Goal: Obtain resource: Obtain resource

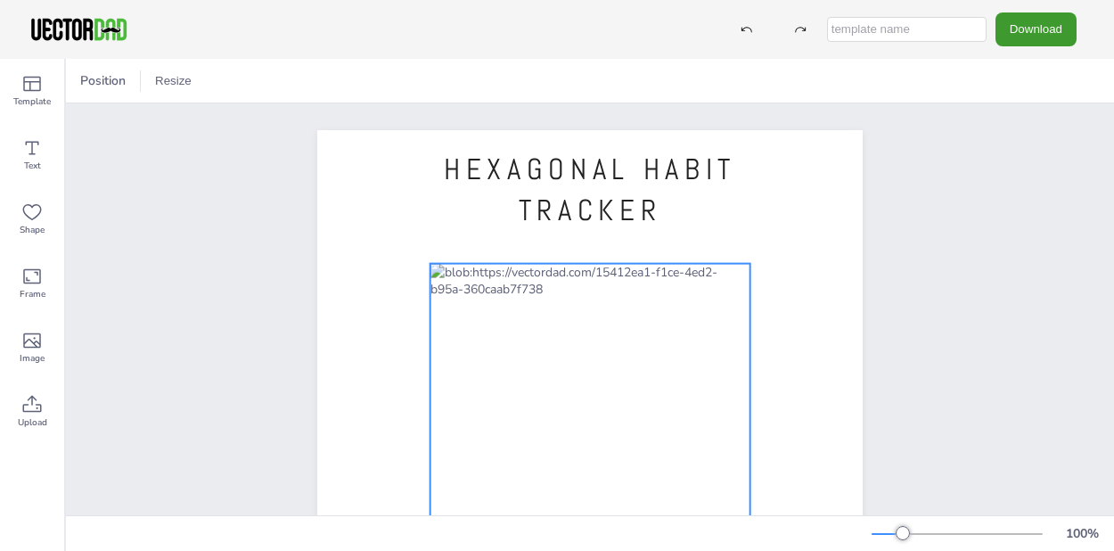
click at [482, 299] on div at bounding box center [590, 519] width 320 height 510
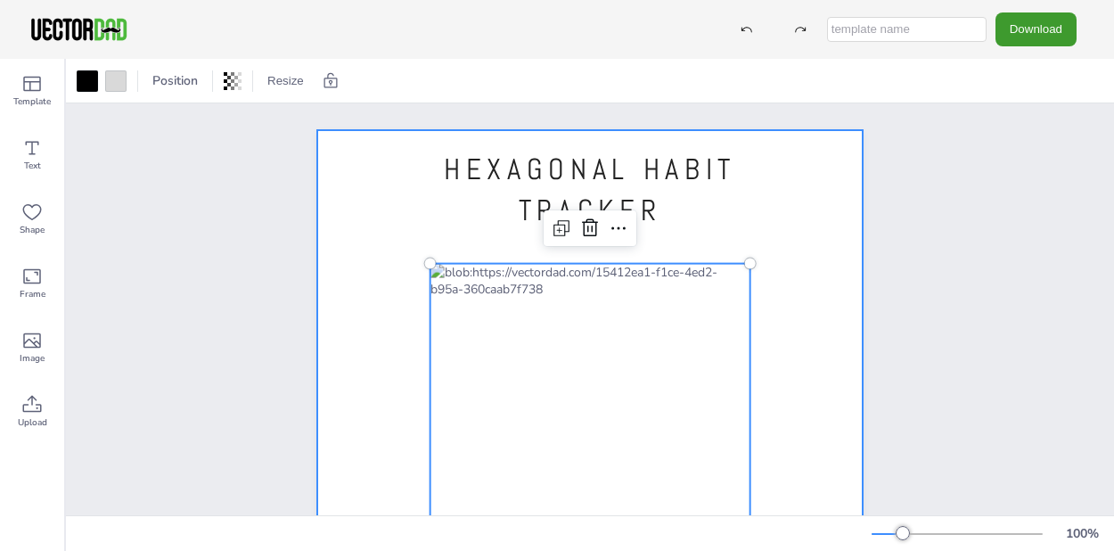
click at [826, 222] on div at bounding box center [589, 482] width 545 height 705
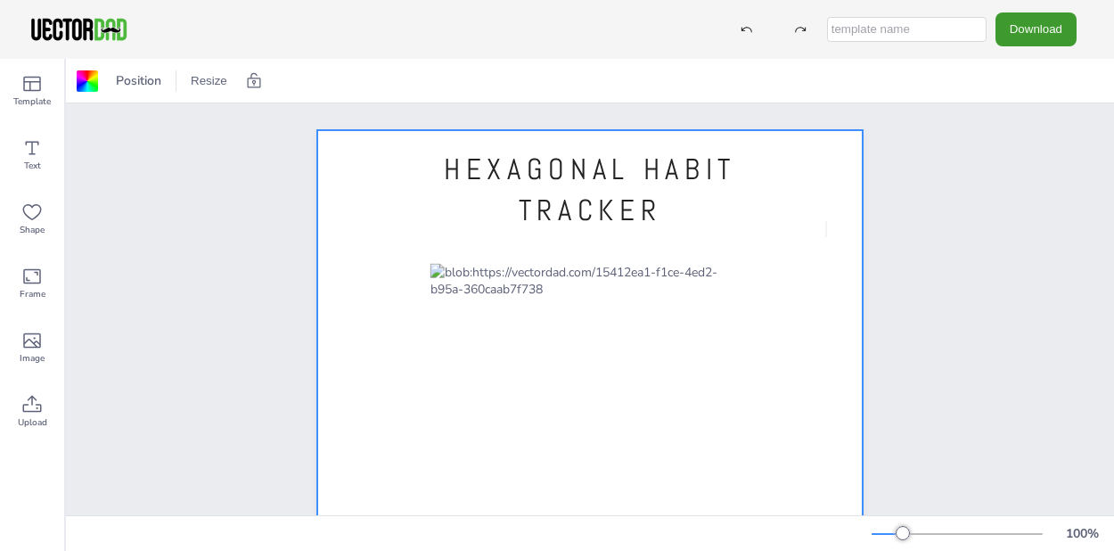
click at [826, 222] on div at bounding box center [589, 482] width 545 height 705
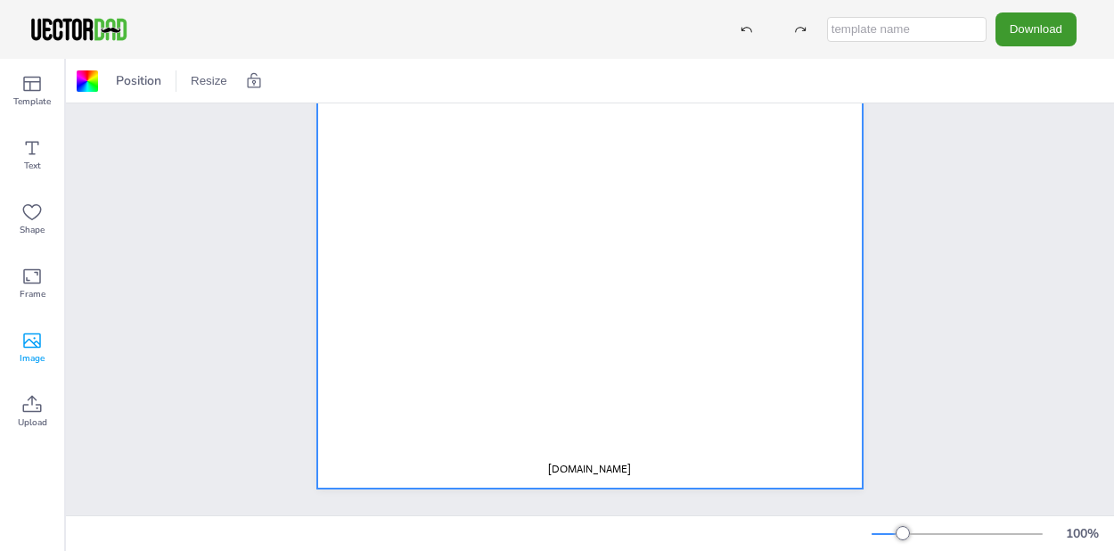
click at [34, 357] on span "Image" at bounding box center [32, 358] width 25 height 14
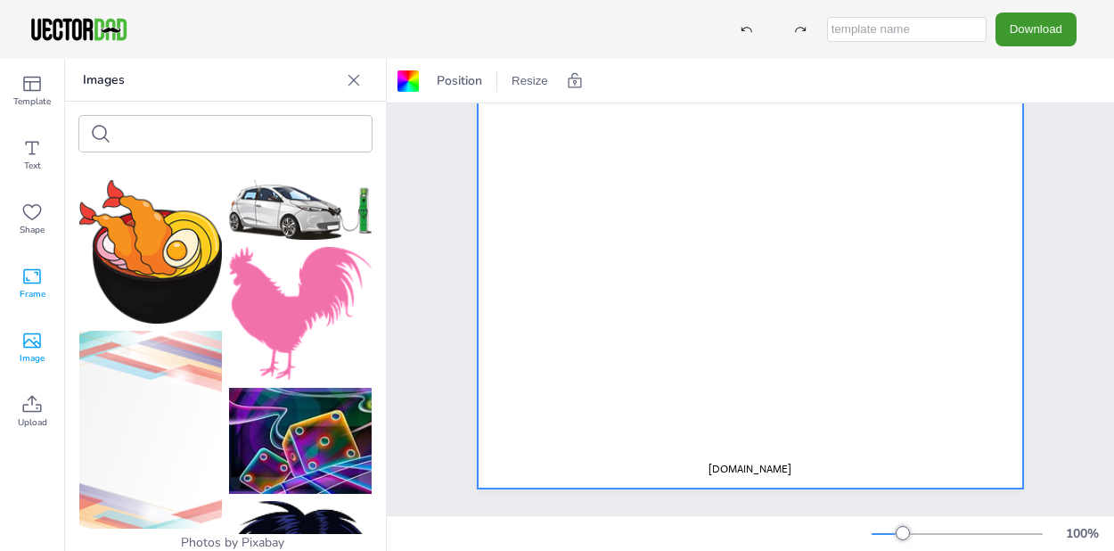
click at [29, 280] on icon at bounding box center [32, 276] width 18 height 15
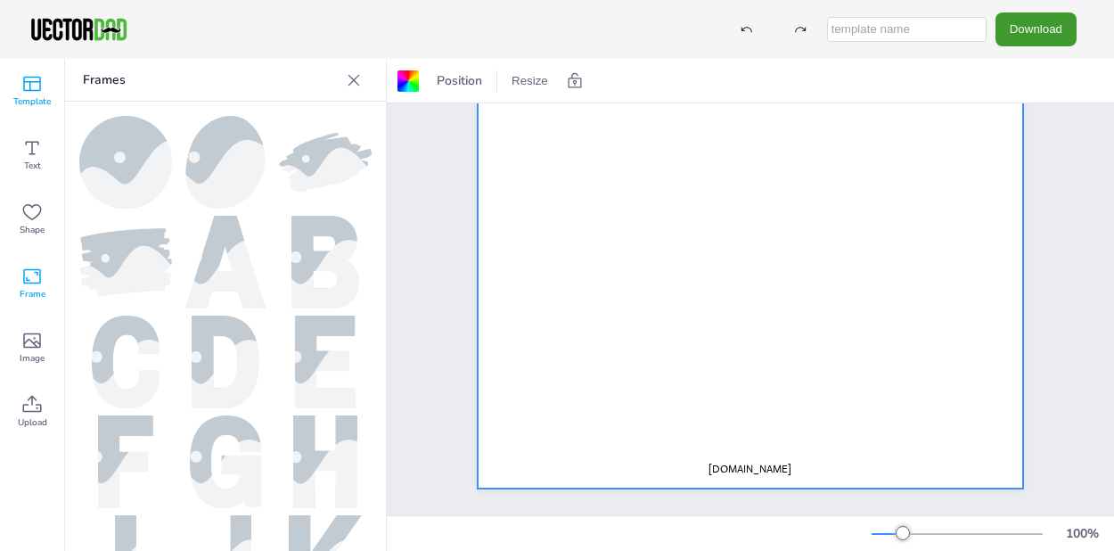
click at [43, 88] on div "Template" at bounding box center [32, 91] width 64 height 64
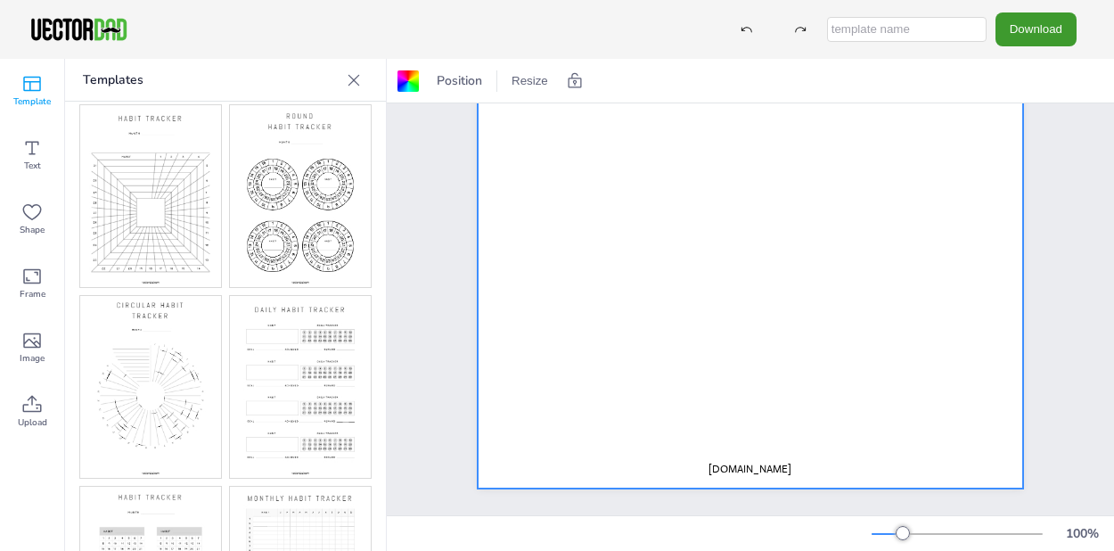
scroll to position [12, 0]
click at [441, 259] on div "HEXAGONAL HABIT TRACKER [DOMAIN_NAME]" at bounding box center [750, 136] width 699 height 758
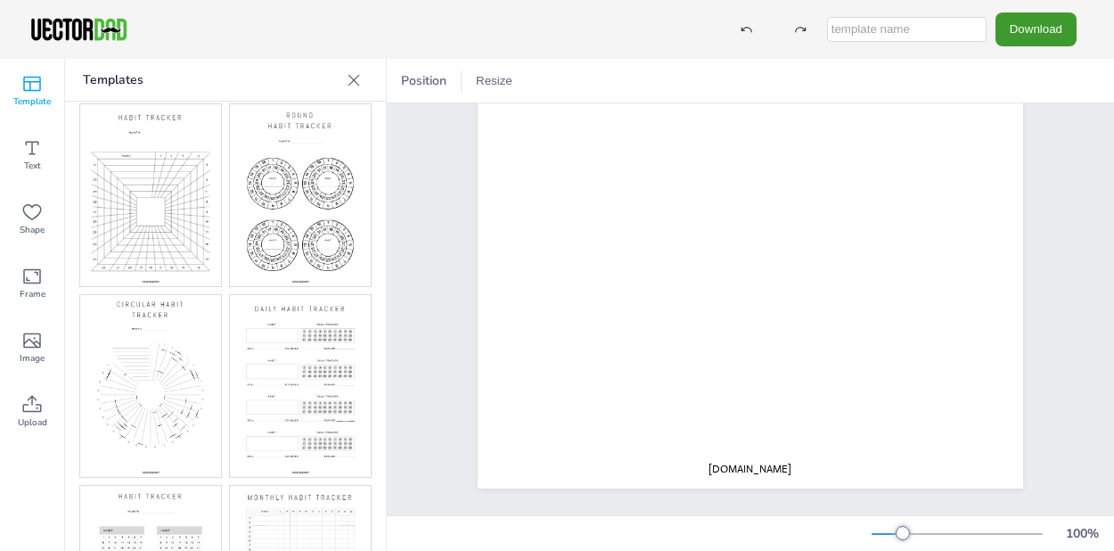
click at [360, 85] on icon at bounding box center [354, 80] width 18 height 18
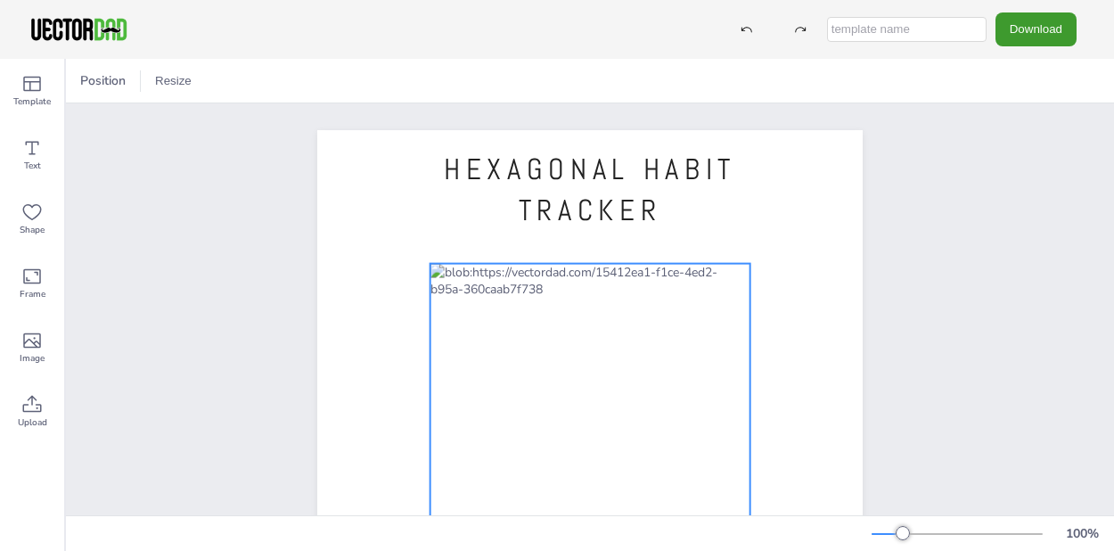
scroll to position [0, 0]
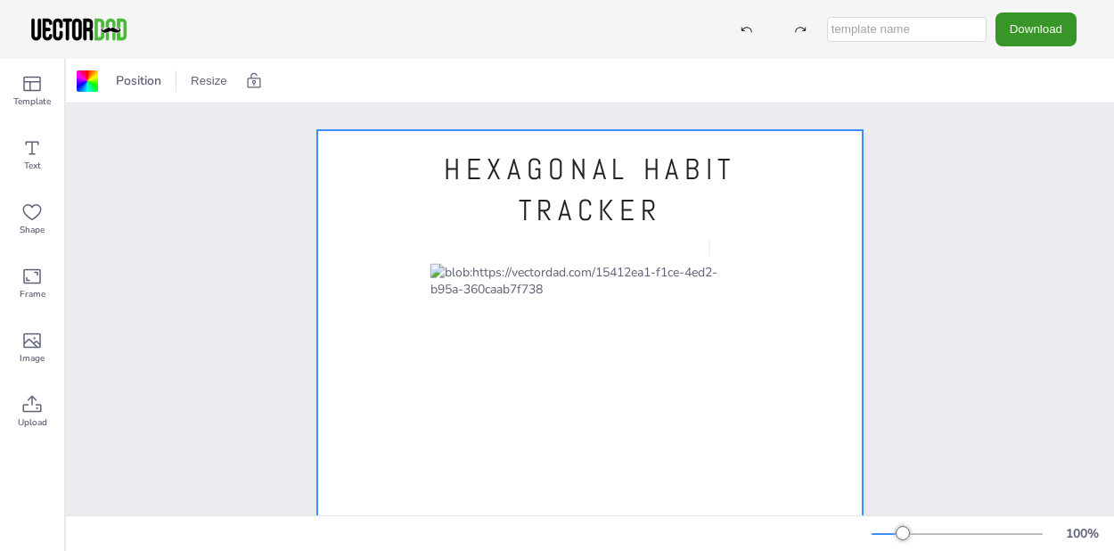
click at [1054, 32] on button "Download" at bounding box center [1035, 28] width 81 height 33
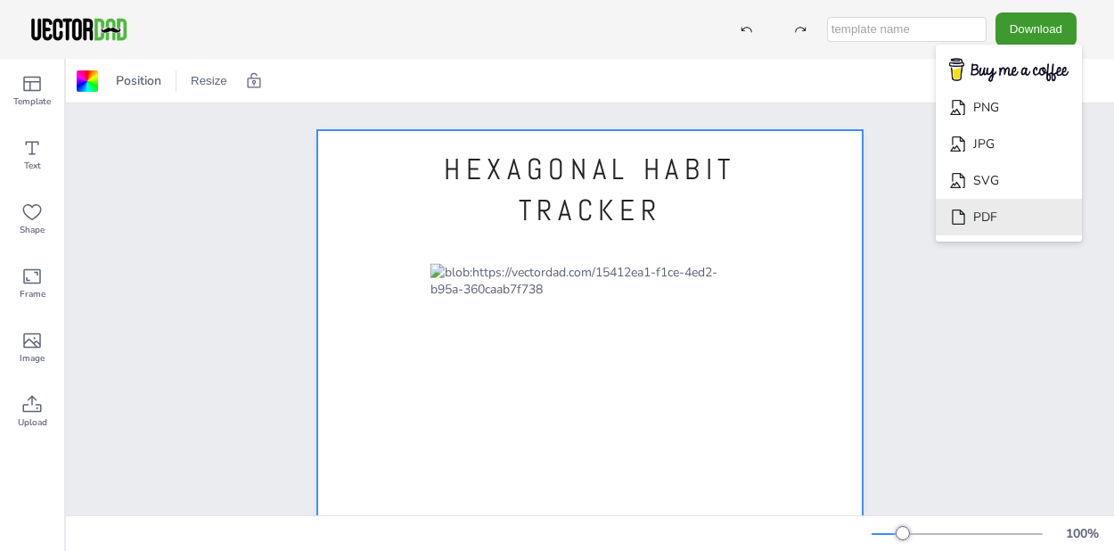
click at [1012, 208] on li "PDF" at bounding box center [1009, 217] width 146 height 37
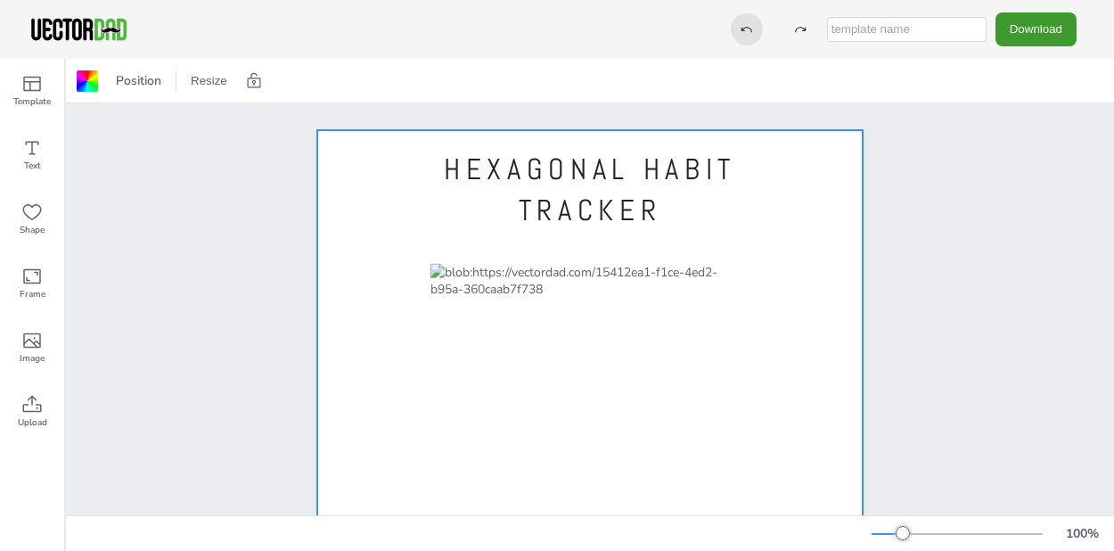
click at [753, 25] on icon at bounding box center [747, 29] width 12 height 12
click at [678, 231] on div at bounding box center [589, 482] width 545 height 705
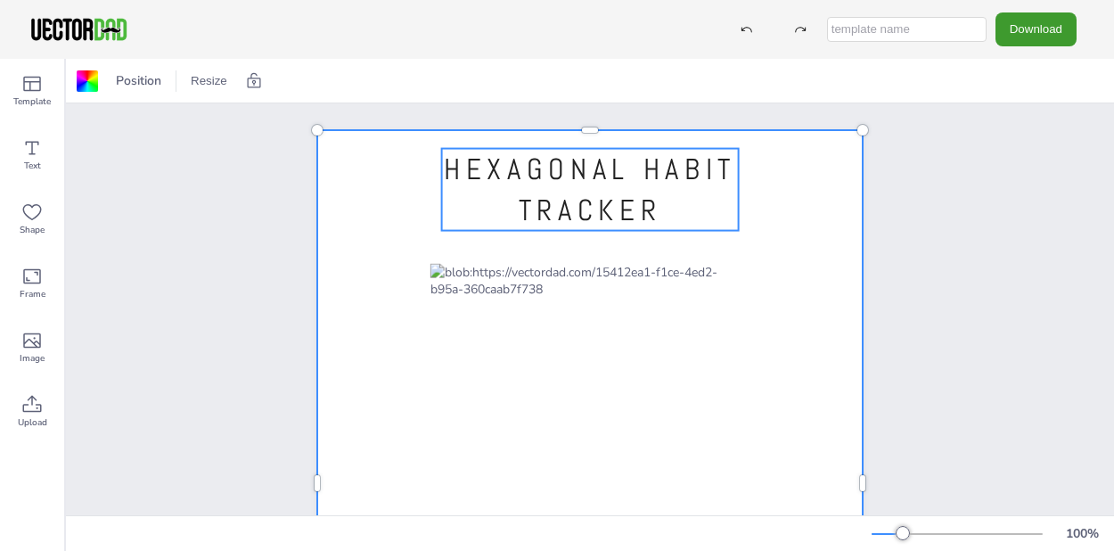
click at [666, 193] on p "HEXAGONAL HABIT TRACKER" at bounding box center [590, 190] width 297 height 82
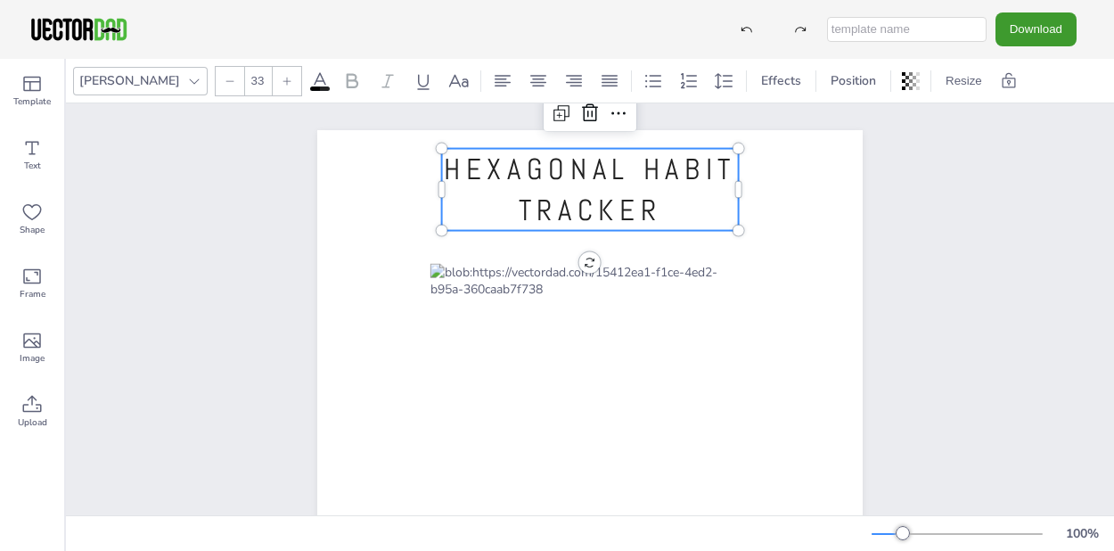
click at [628, 178] on span "HEXAGONAL HABIT TRACKER" at bounding box center [590, 190] width 292 height 78
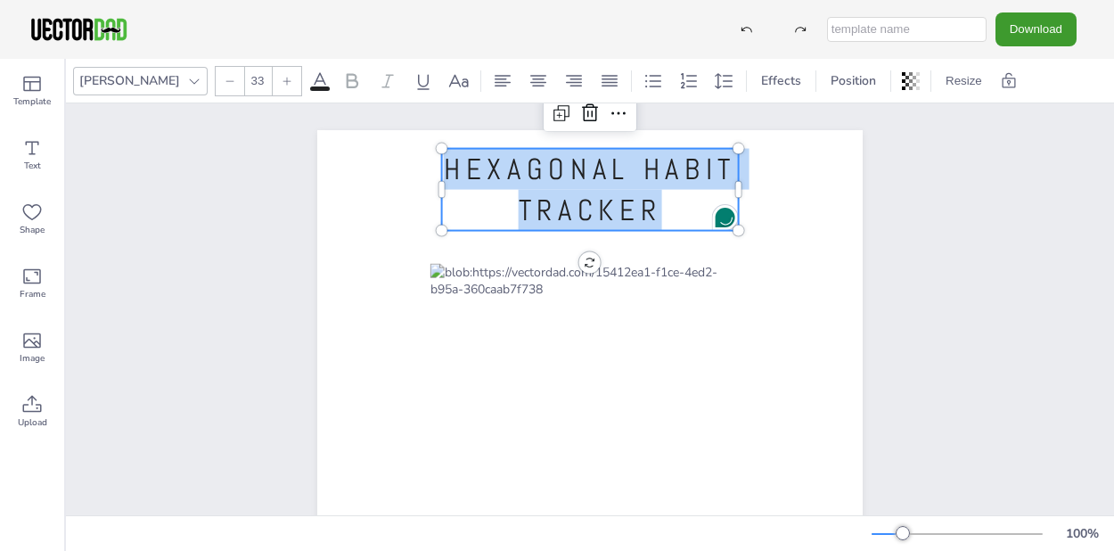
click at [628, 178] on span "HEXAGONAL HABIT TRACKER" at bounding box center [590, 190] width 292 height 78
click at [626, 176] on span "HEXAGONAL HABIT TRACKER" at bounding box center [590, 190] width 292 height 78
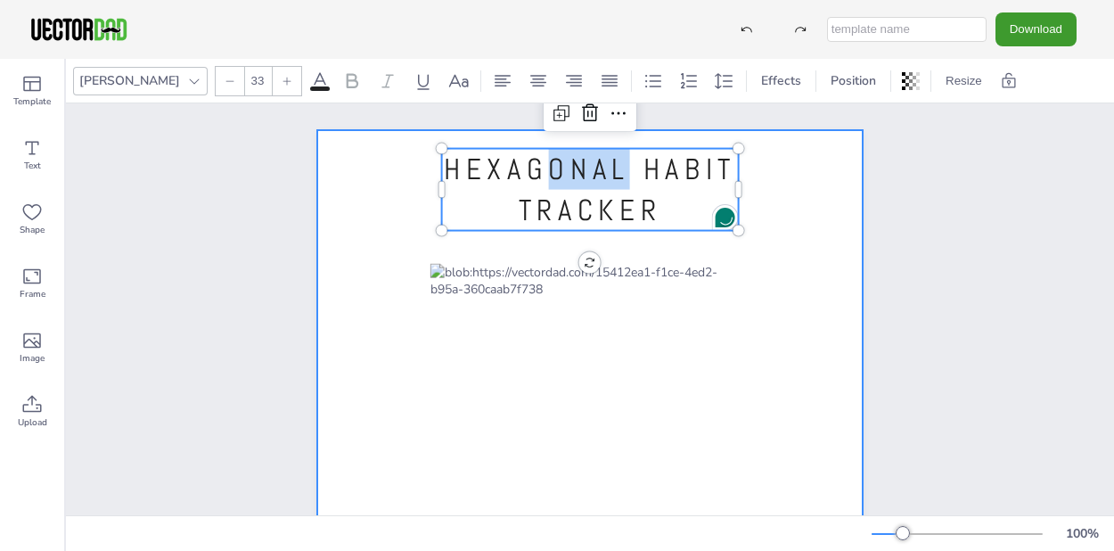
drag, startPoint x: 626, startPoint y: 176, endPoint x: 422, endPoint y: 171, distance: 204.1
click at [422, 170] on div "HEXAGONAL HABIT TRACKER [DOMAIN_NAME] HEXAGONAL HABIT TRACKER" at bounding box center [589, 482] width 545 height 705
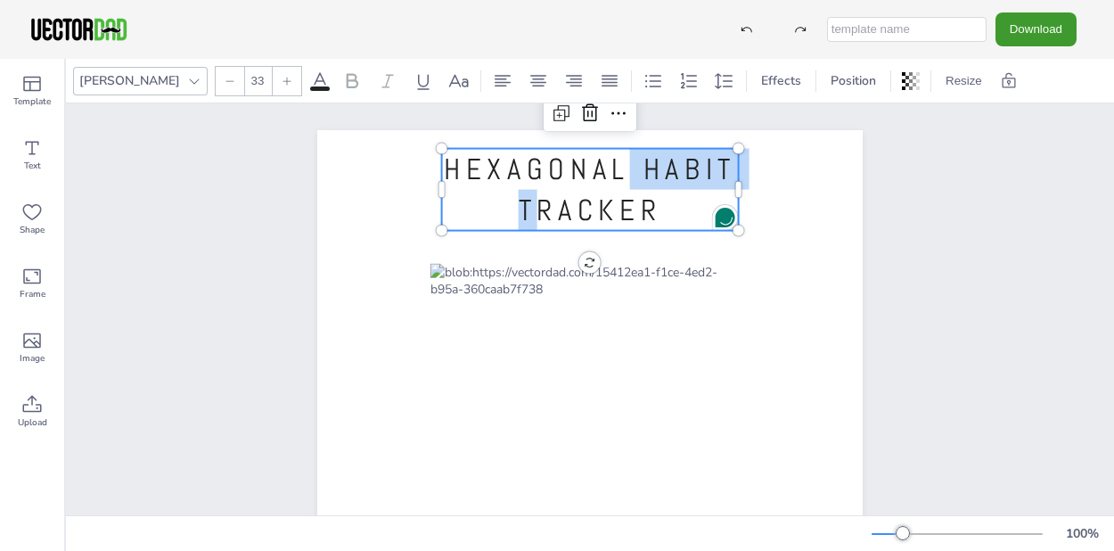
click at [612, 184] on span "HEXAGONAL HABIT TRACKER" at bounding box center [590, 190] width 292 height 78
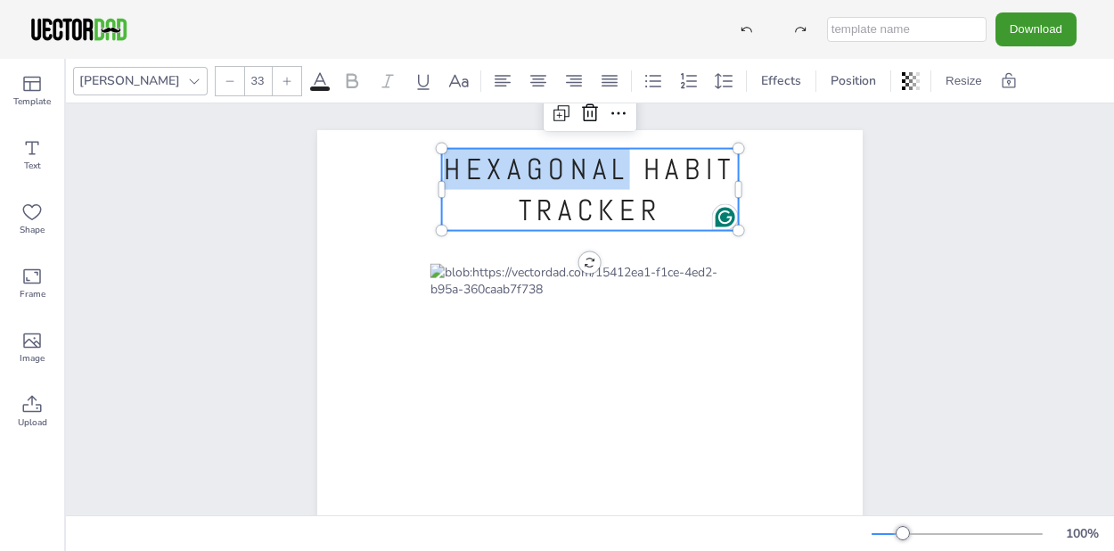
drag, startPoint x: 632, startPoint y: 169, endPoint x: 442, endPoint y: 156, distance: 190.3
click at [441, 155] on div "HEXAGONAL HABIT TRACKER [DOMAIN_NAME] HEXAGONAL HABIT TRACKER" at bounding box center [589, 482] width 545 height 705
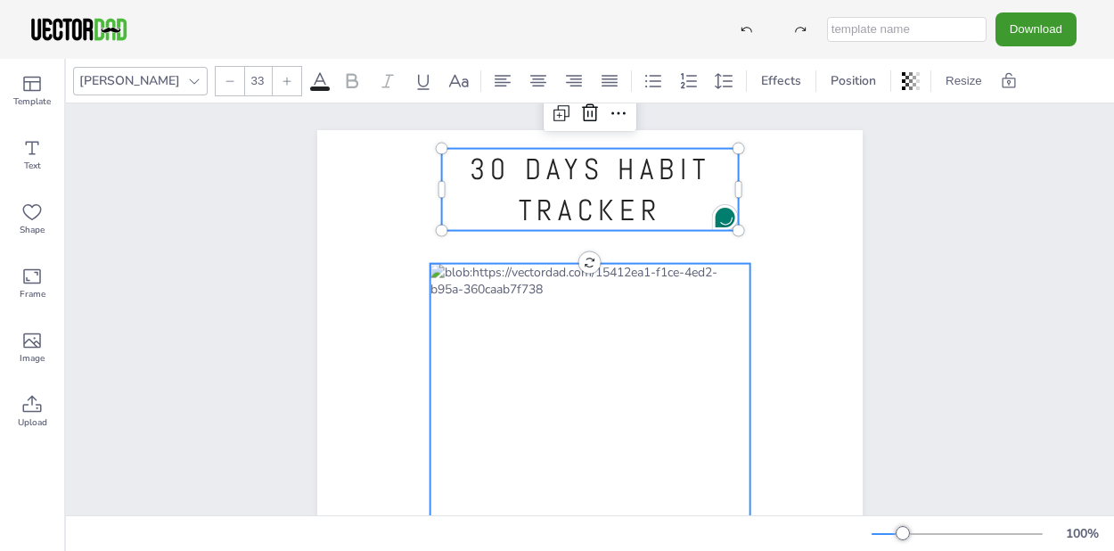
click at [556, 276] on div at bounding box center [590, 519] width 320 height 510
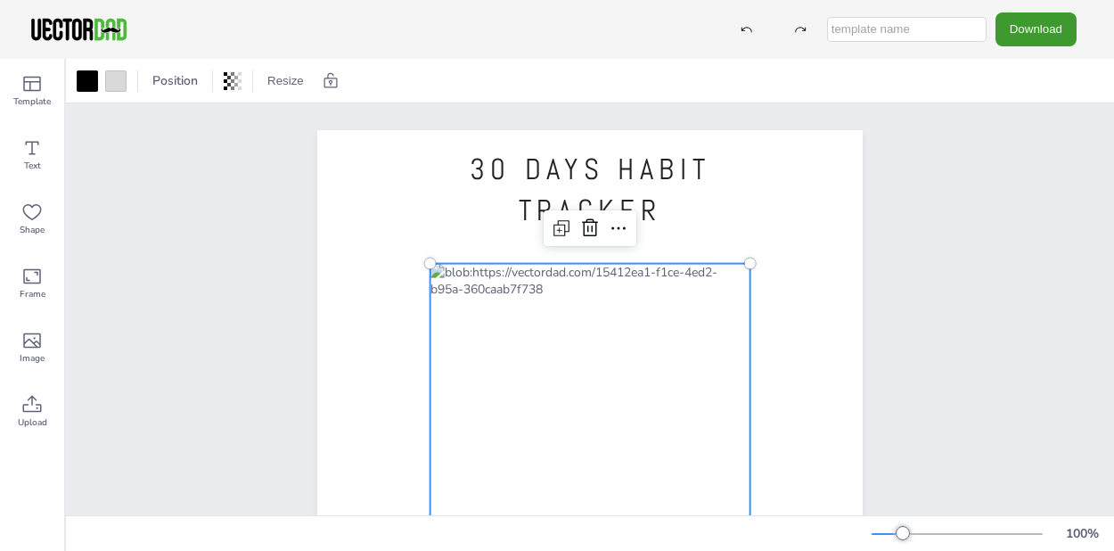
click at [556, 276] on div at bounding box center [590, 519] width 320 height 510
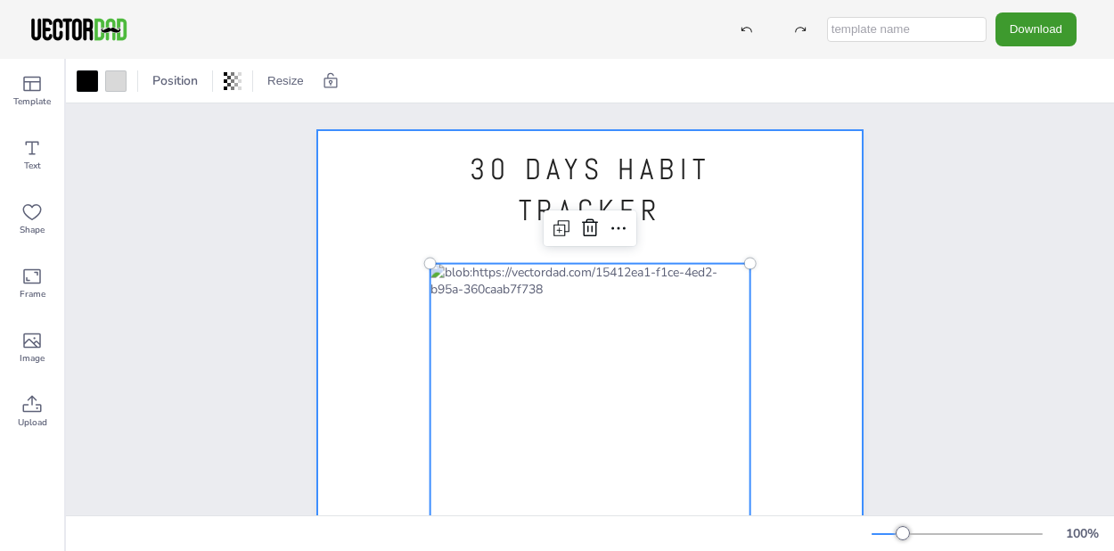
click at [766, 284] on div at bounding box center [589, 482] width 545 height 705
click at [642, 305] on div at bounding box center [590, 519] width 320 height 510
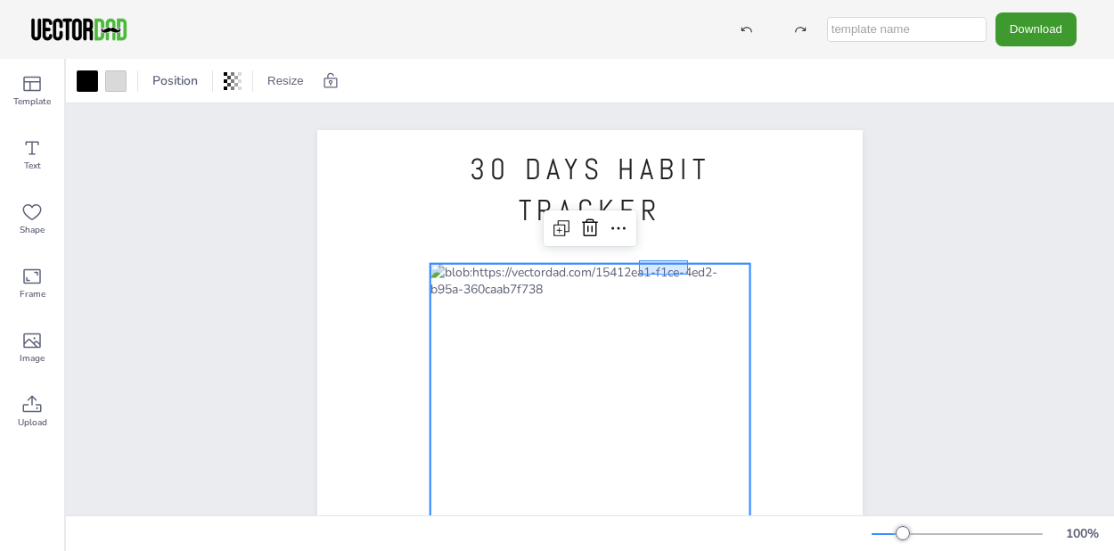
drag, startPoint x: 639, startPoint y: 260, endPoint x: 685, endPoint y: 266, distance: 46.6
click at [687, 130] on div "30 DAYS HABIT TRACKER [DOMAIN_NAME]" at bounding box center [589, 130] width 545 height 0
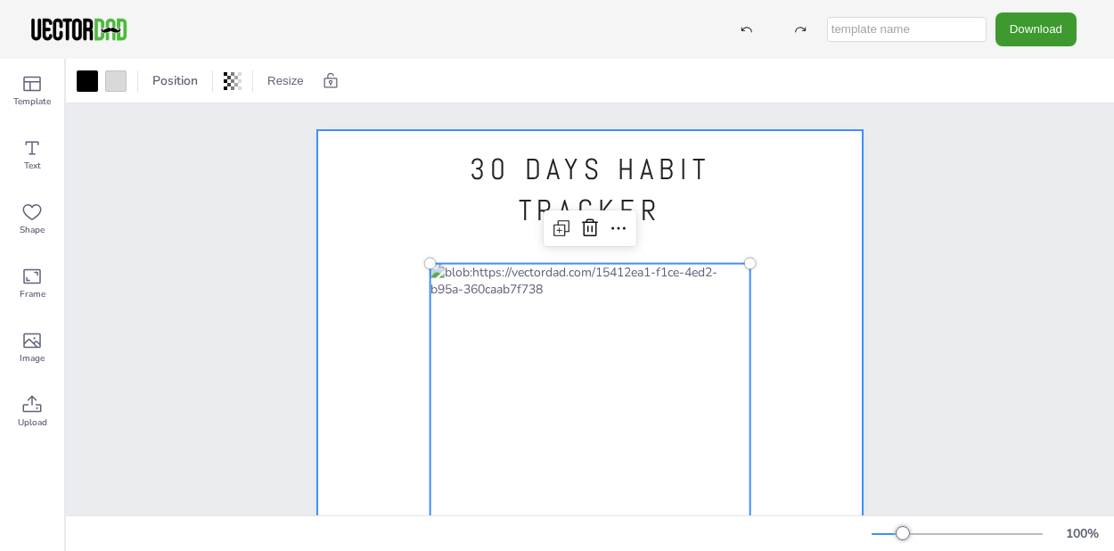
click at [839, 264] on div at bounding box center [589, 482] width 545 height 705
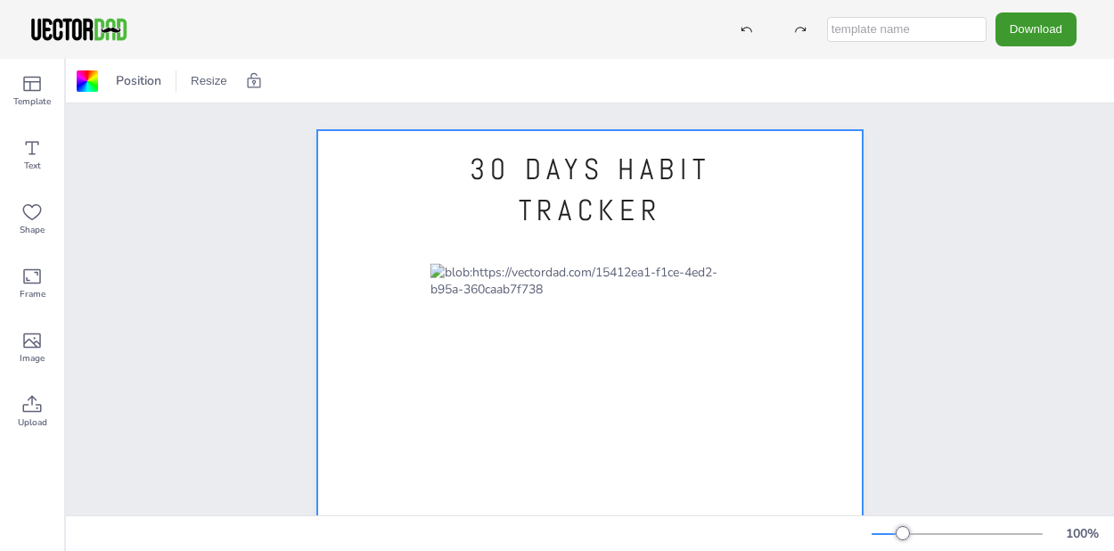
click at [614, 245] on div at bounding box center [589, 482] width 545 height 705
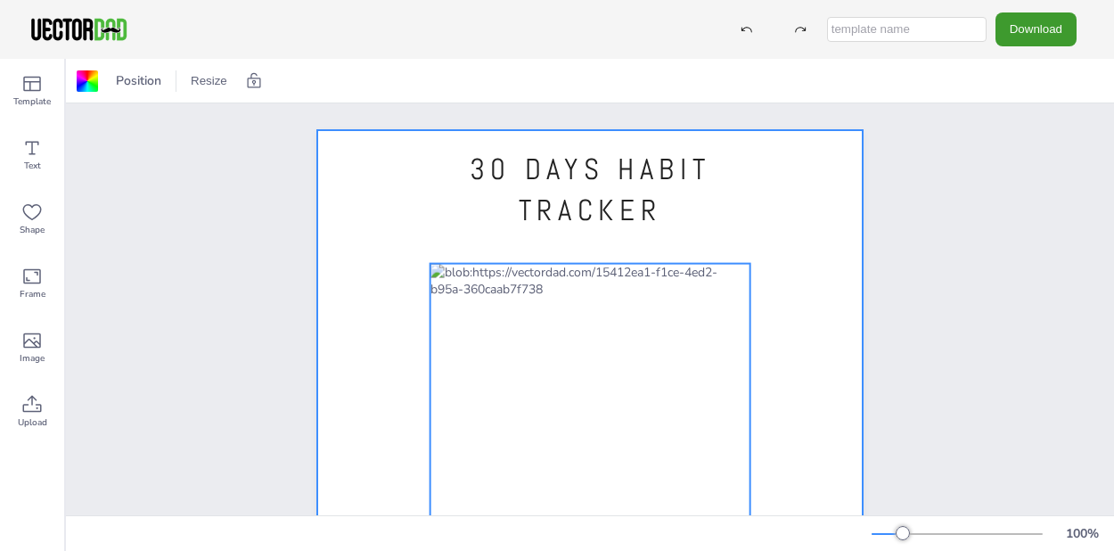
click at [614, 267] on div at bounding box center [590, 519] width 320 height 510
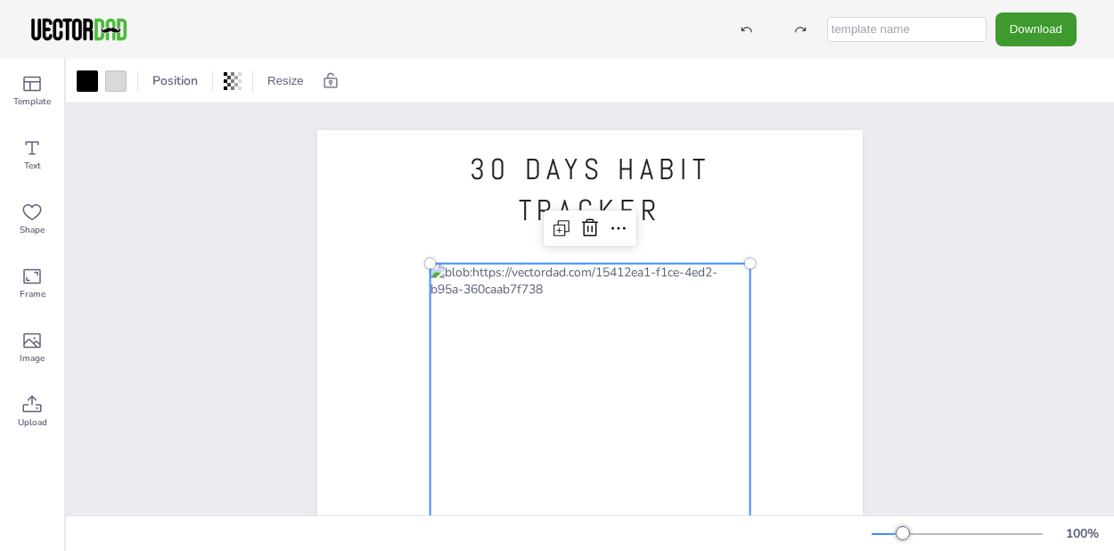
click at [986, 252] on div "30 DAYS HABIT TRACKER [DOMAIN_NAME]" at bounding box center [590, 482] width 1048 height 758
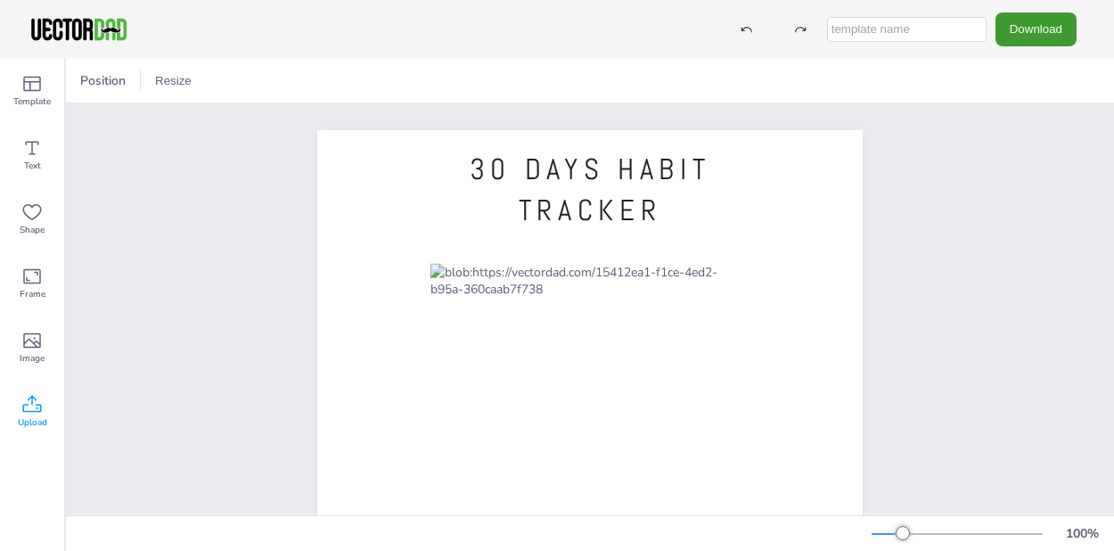
click at [27, 417] on span "Upload" at bounding box center [32, 422] width 29 height 14
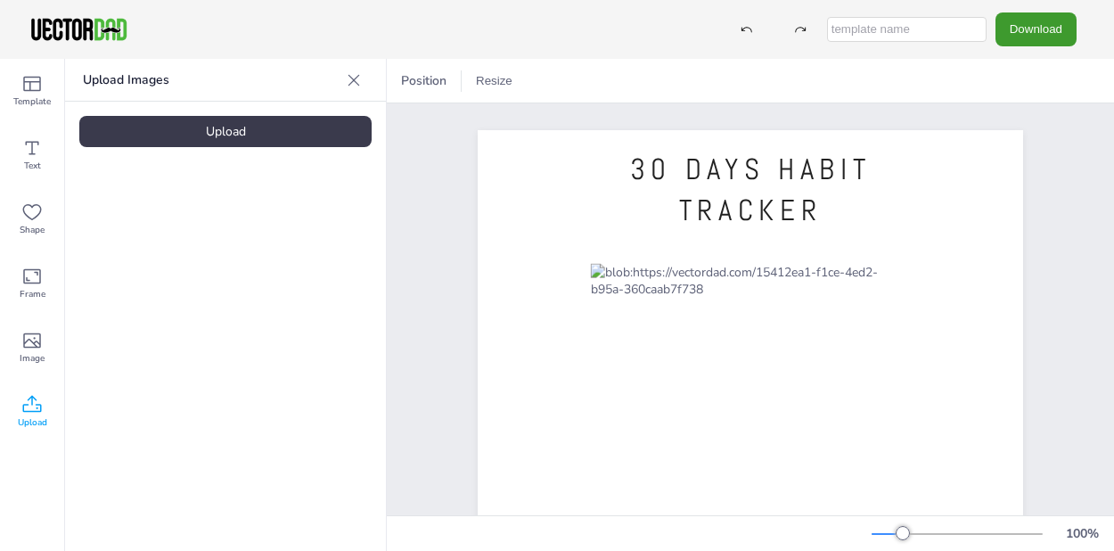
click at [226, 132] on div "Upload" at bounding box center [225, 131] width 292 height 31
click at [364, 78] on div at bounding box center [354, 80] width 29 height 29
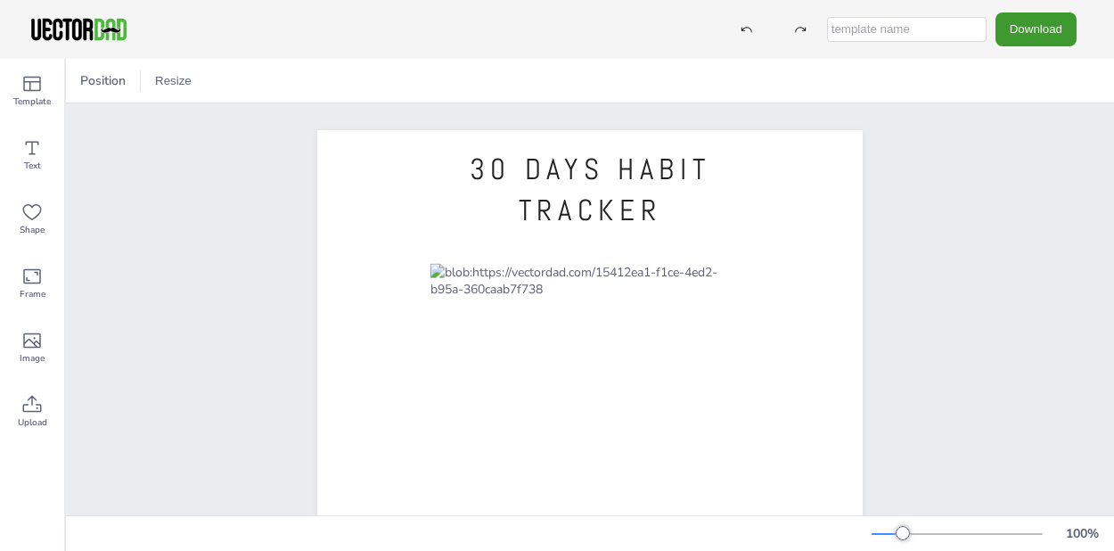
click at [1008, 397] on div "30 DAYS HABIT TRACKER [DOMAIN_NAME]" at bounding box center [590, 482] width 1048 height 758
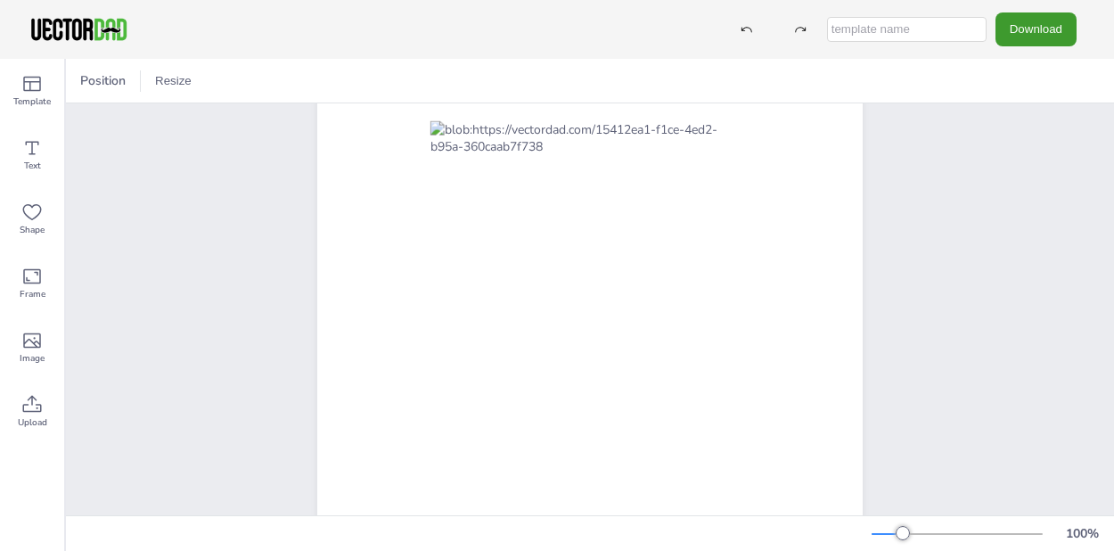
scroll to position [59, 0]
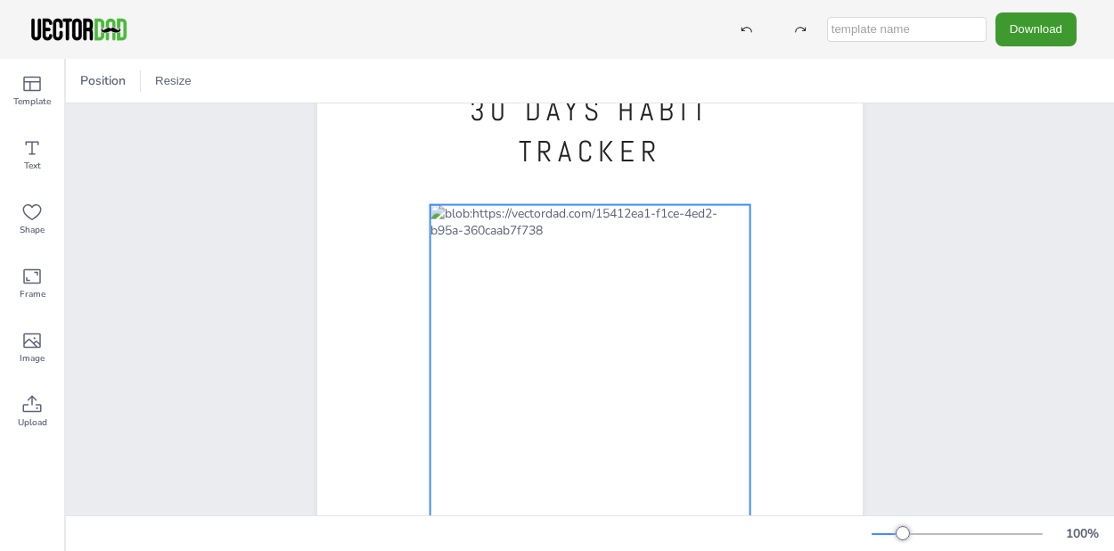
click at [685, 368] on div at bounding box center [590, 460] width 320 height 510
click at [613, 166] on icon at bounding box center [618, 169] width 21 height 21
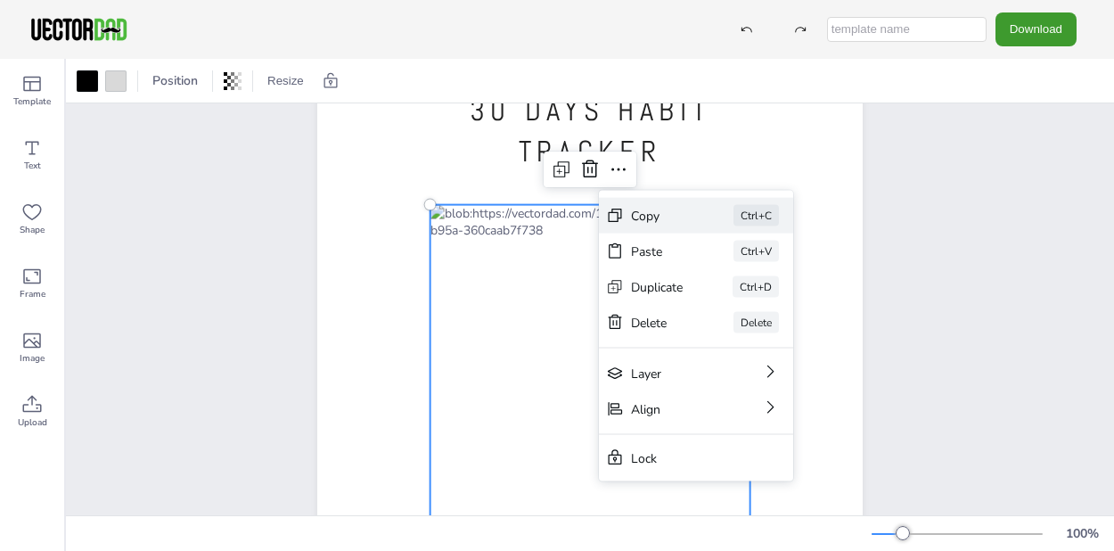
click at [633, 219] on div "Copy" at bounding box center [657, 215] width 53 height 17
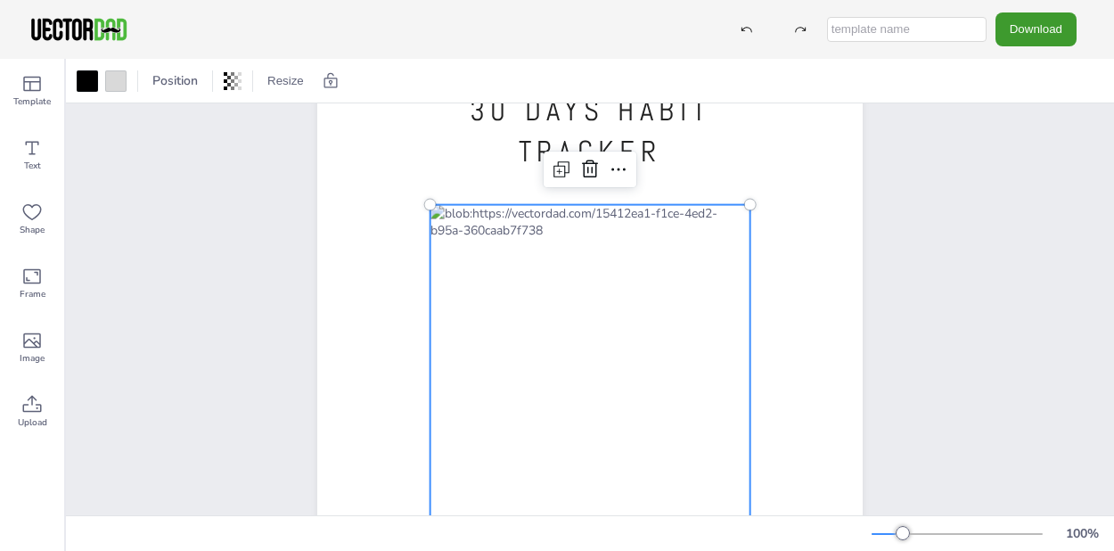
click at [890, 298] on div "30 DAYS HABIT TRACKER [DOMAIN_NAME]" at bounding box center [590, 424] width 699 height 758
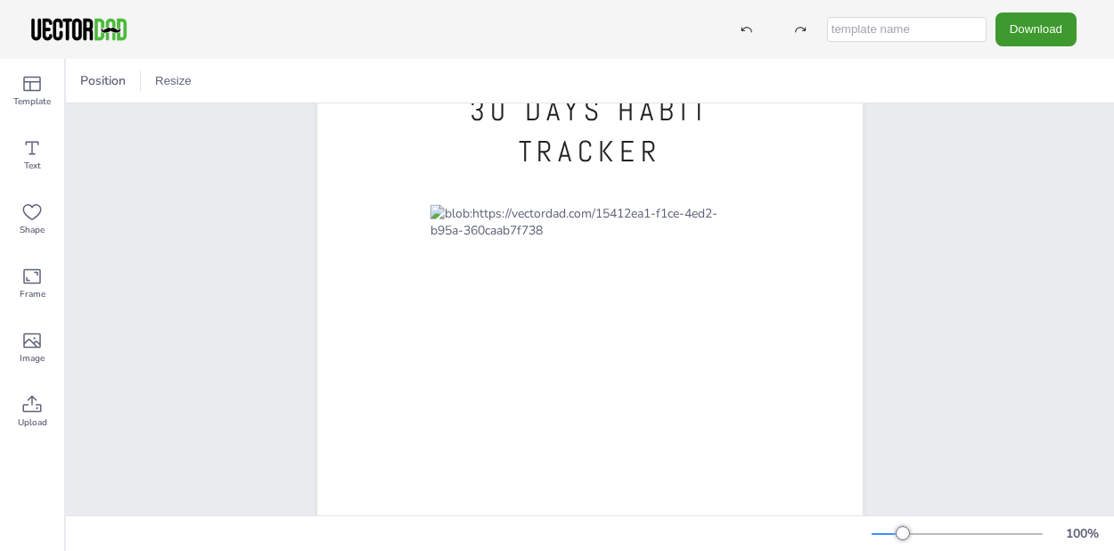
click at [937, 27] on input "text" at bounding box center [907, 29] width 160 height 25
type input "Habit Tracker"
click at [1063, 20] on button "Download" at bounding box center [1035, 28] width 81 height 33
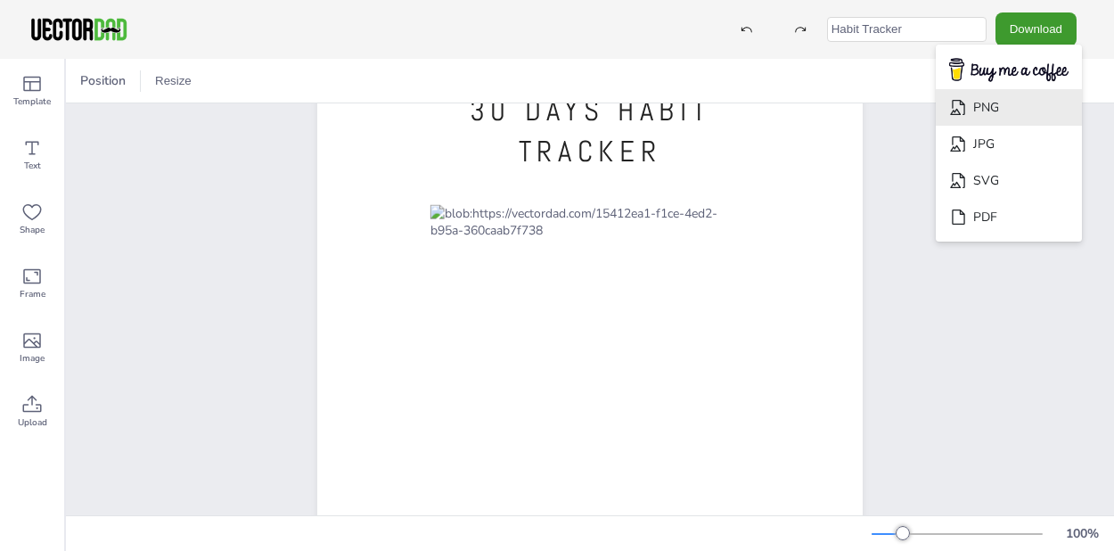
click at [998, 107] on li "PNG" at bounding box center [1009, 107] width 146 height 37
